Goal: Task Accomplishment & Management: Use online tool/utility

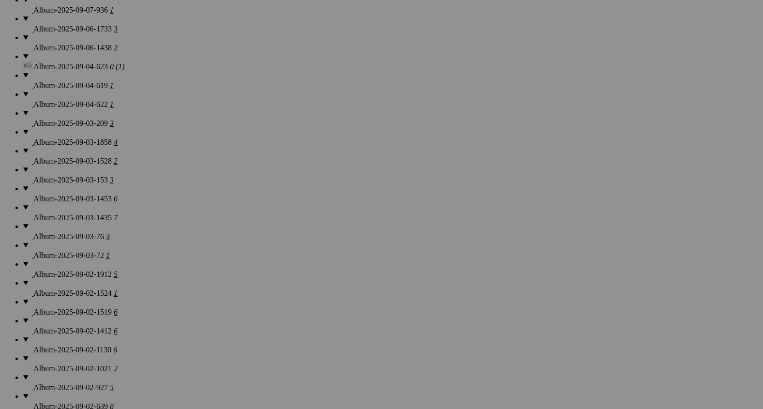
scroll to position [1045, 0]
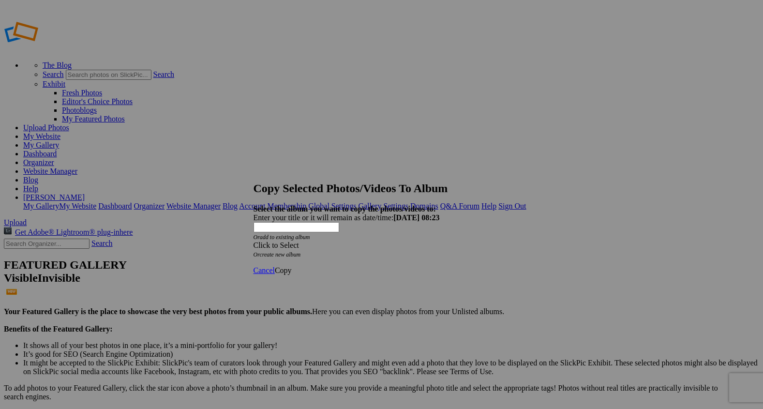
click at [253, 241] on span at bounding box center [253, 245] width 0 height 8
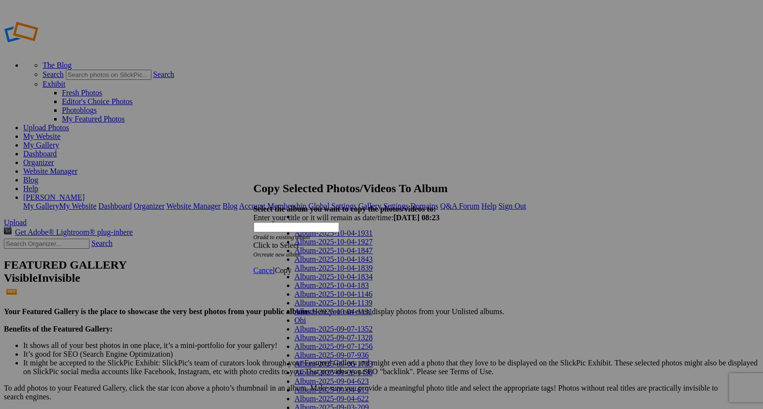
scroll to position [798, 0]
click at [463, 266] on div "Cancel Copy" at bounding box center [381, 270] width 256 height 9
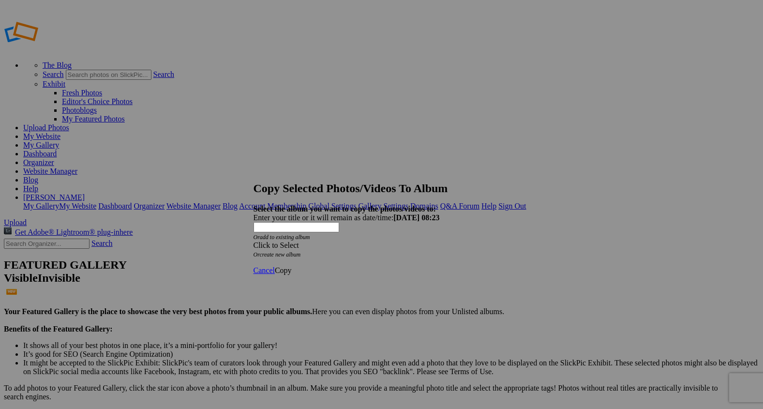
click at [275, 266] on span "Cancel" at bounding box center [263, 270] width 21 height 8
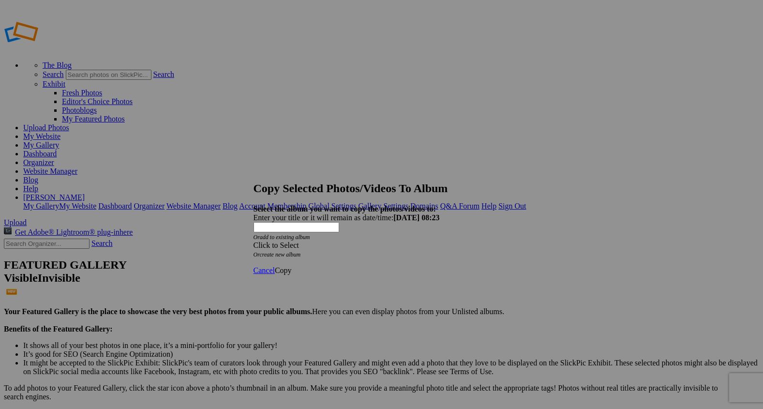
click at [253, 241] on span at bounding box center [253, 245] width 0 height 8
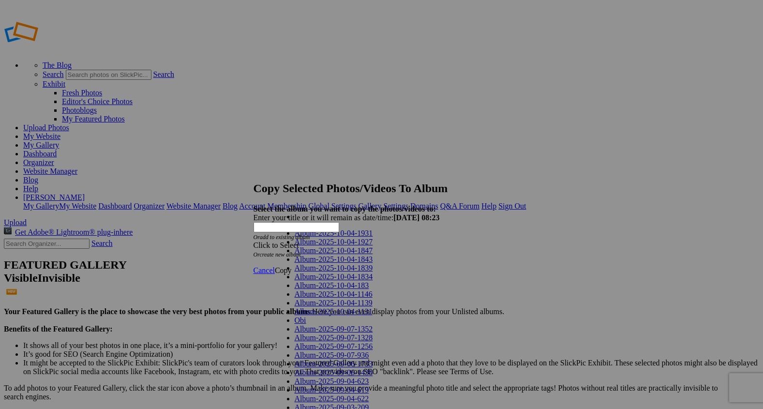
click at [292, 266] on span "Copy" at bounding box center [283, 270] width 17 height 8
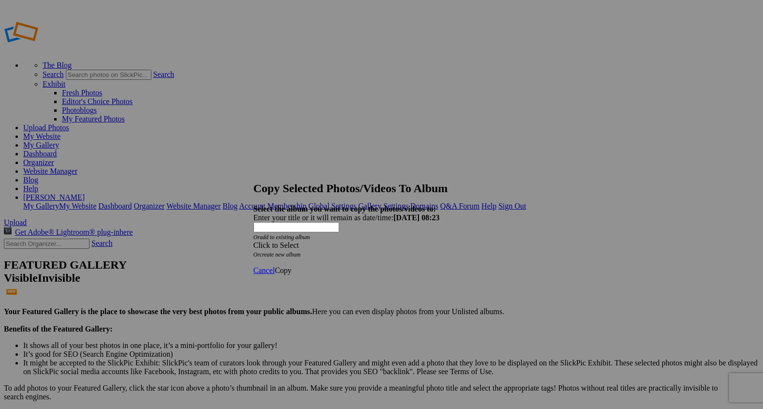
click at [253, 241] on span at bounding box center [253, 245] width 0 height 8
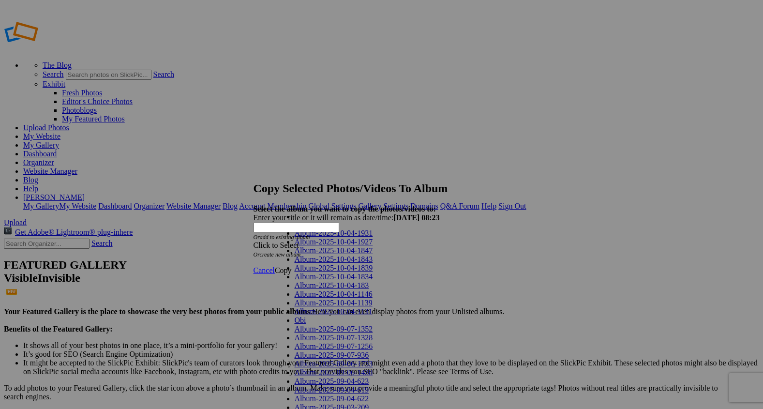
scroll to position [792, 0]
click at [292, 266] on link "Copy" at bounding box center [283, 270] width 17 height 8
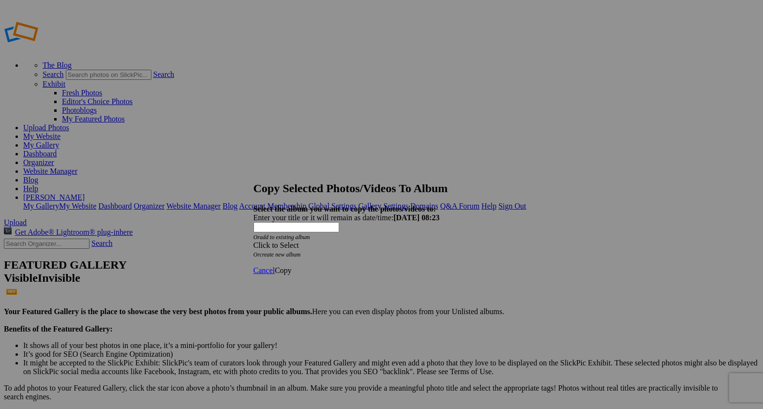
click at [292, 266] on span "Copy" at bounding box center [283, 270] width 17 height 8
click at [253, 241] on span at bounding box center [253, 245] width 0 height 8
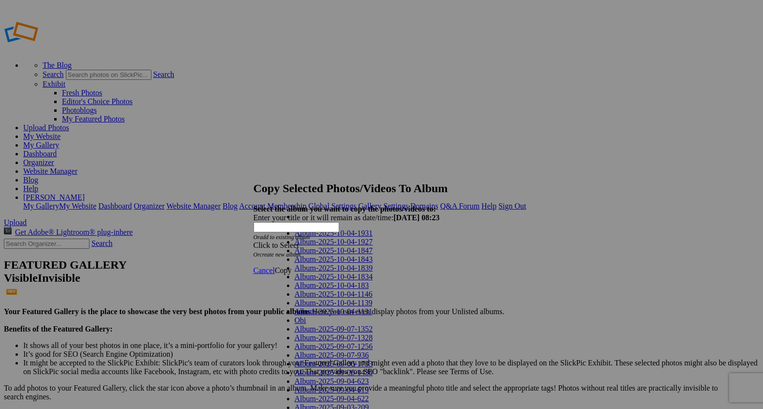
click at [316, 229] on link "Dogs and Pets" at bounding box center [317, 225] width 44 height 8
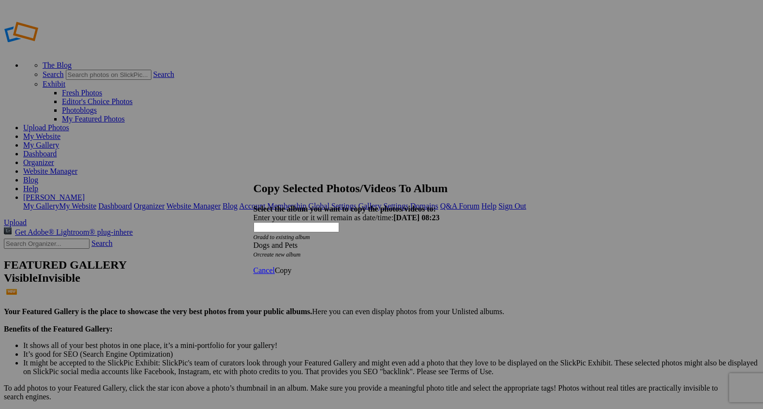
click at [292, 266] on span "Copy" at bounding box center [283, 270] width 17 height 8
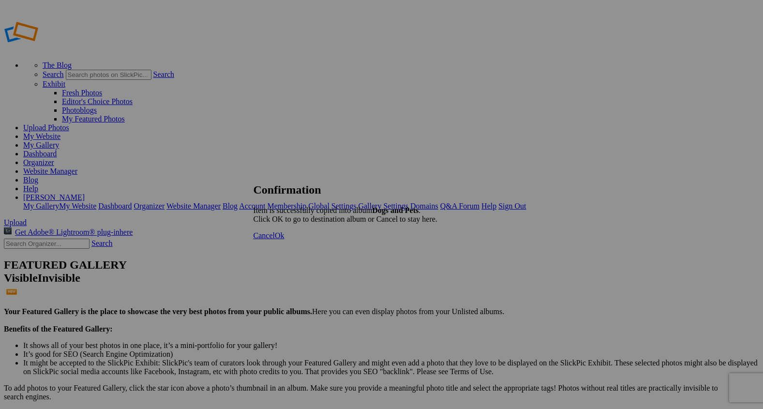
click at [284, 239] on span "Ok" at bounding box center [280, 235] width 10 height 8
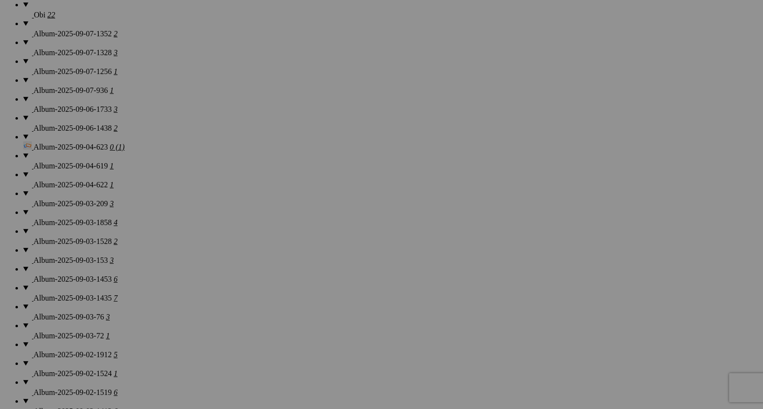
scroll to position [976, 0]
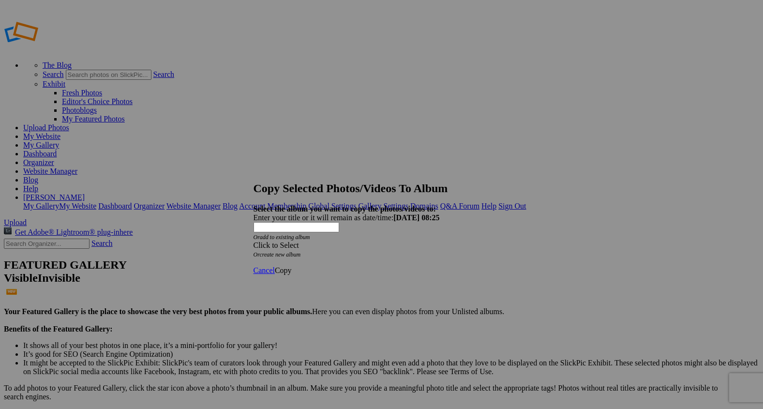
click at [253, 241] on span at bounding box center [253, 245] width 0 height 8
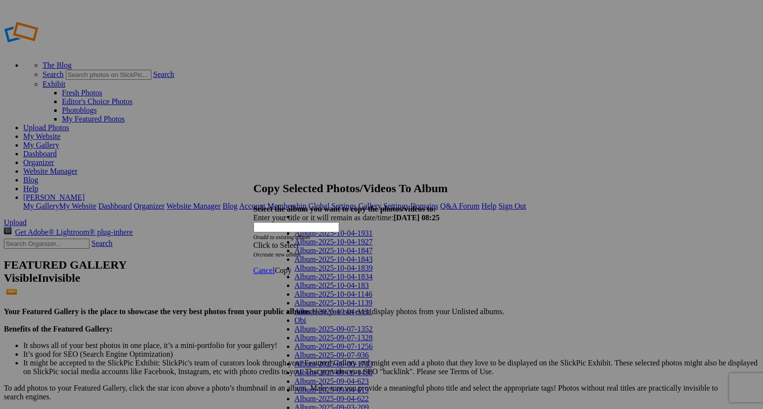
scroll to position [798, 0]
click at [319, 229] on link "Dogs and Pets" at bounding box center [317, 225] width 44 height 8
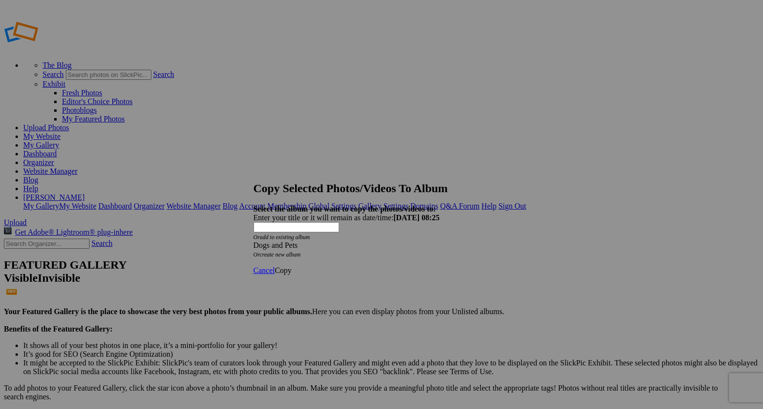
click at [292, 266] on span "Copy" at bounding box center [283, 270] width 17 height 8
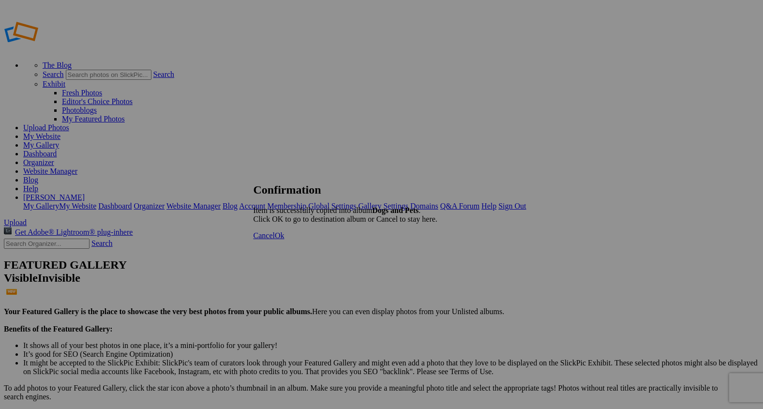
click at [284, 239] on span "Ok" at bounding box center [280, 235] width 10 height 8
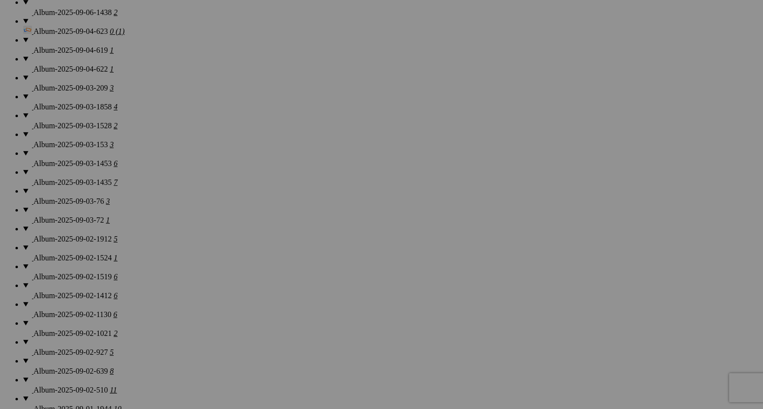
scroll to position [1088, 0]
